Goal: Task Accomplishment & Management: Manage account settings

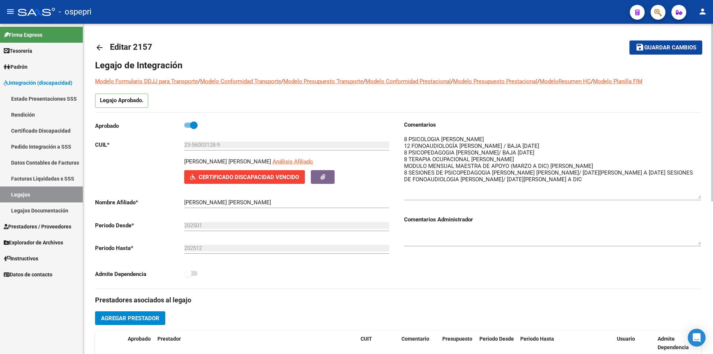
scroll to position [45, 0]
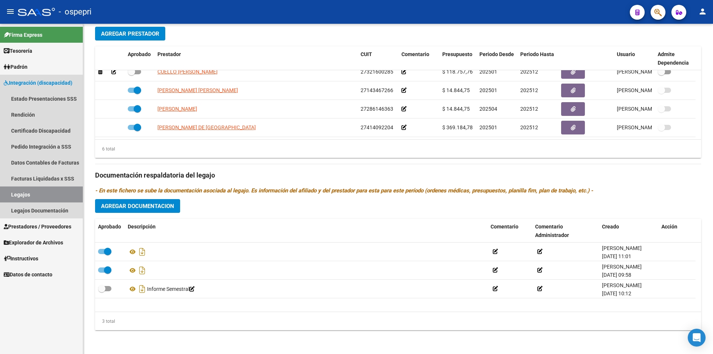
click at [22, 194] on link "Legajos" at bounding box center [41, 194] width 83 height 16
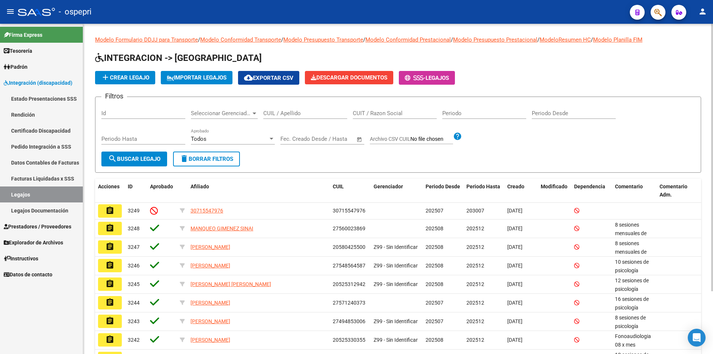
click at [278, 114] on input "CUIL / Apellido" at bounding box center [305, 113] width 84 height 7
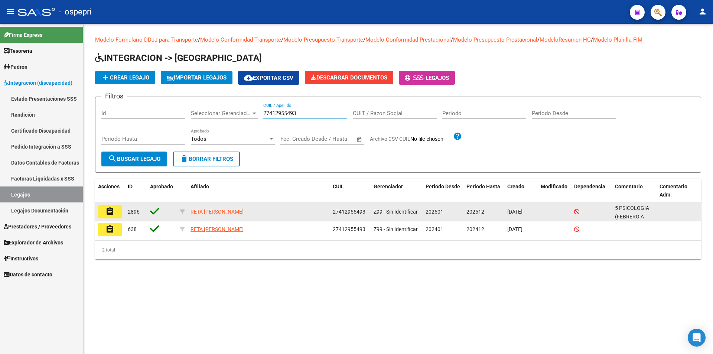
type input "27412955493"
click at [107, 211] on mat-icon "assignment" at bounding box center [109, 211] width 9 height 9
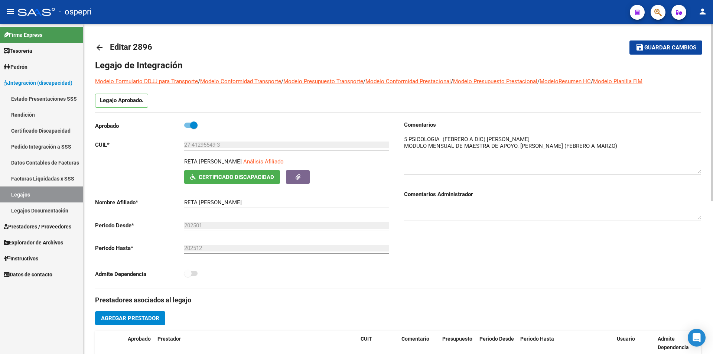
drag, startPoint x: 698, startPoint y: 149, endPoint x: 701, endPoint y: 173, distance: 24.3
click at [701, 173] on div "arrow_back Editar 2896 save Guardar cambios Legajo de Integración Modelo Formul…" at bounding box center [398, 331] width 630 height 614
drag, startPoint x: 617, startPoint y: 147, endPoint x: 598, endPoint y: 146, distance: 19.3
click at [598, 146] on textarea at bounding box center [552, 154] width 297 height 39
type textarea "5 PSICOLOGIA (FEBRERO A DIC) [PERSON_NAME] MODULO MENSUAL DE MAESTRA DE APOYO. …"
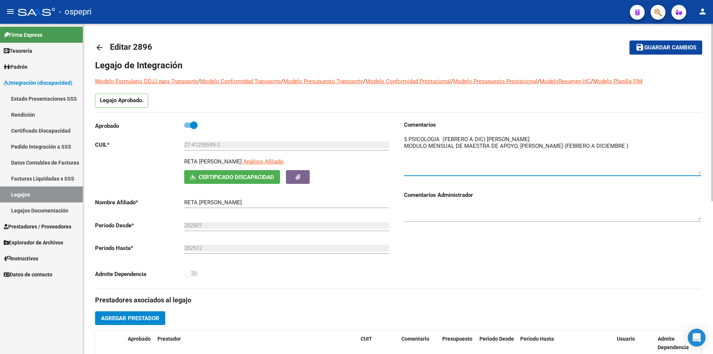
click at [669, 46] on span "Guardar cambios" at bounding box center [670, 48] width 52 height 7
click at [666, 47] on span "Guardar cambios" at bounding box center [670, 48] width 52 height 7
